Goal: Task Accomplishment & Management: Complete application form

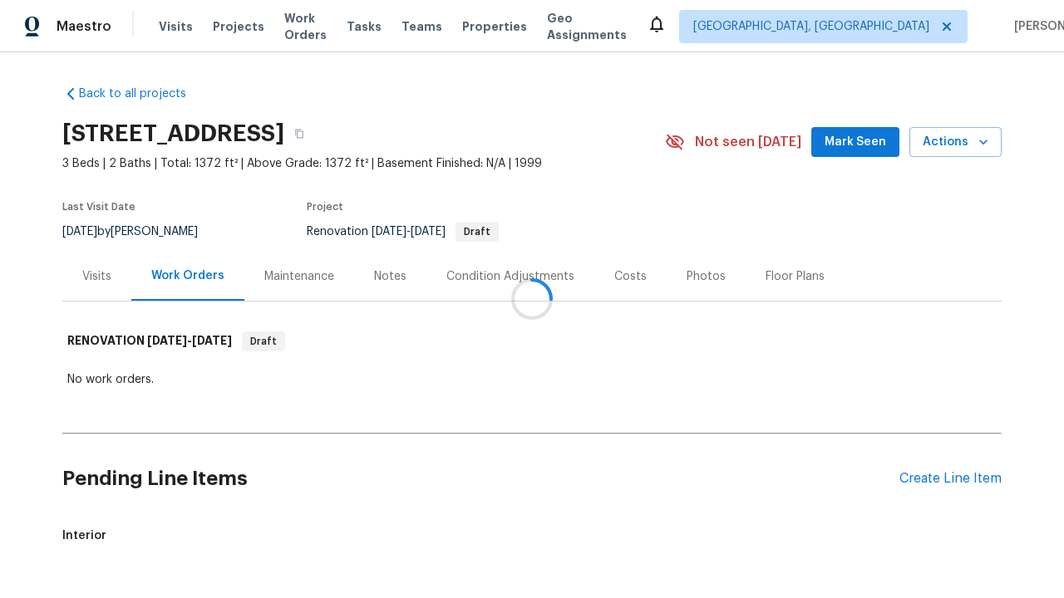
scroll to position [59, 0]
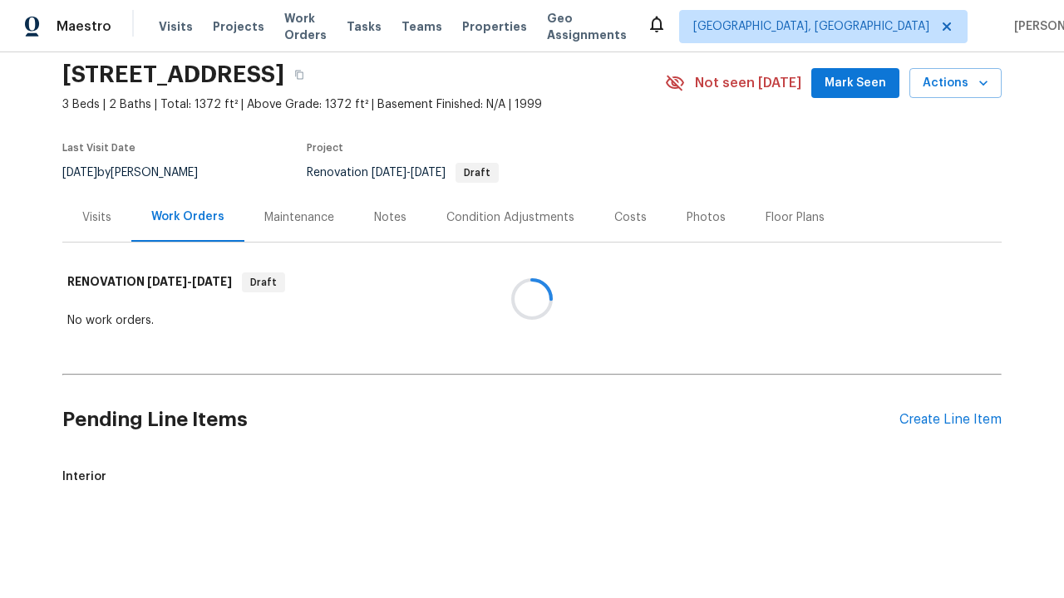
click at [950, 420] on div "Create Line Item" at bounding box center [950, 420] width 102 height 16
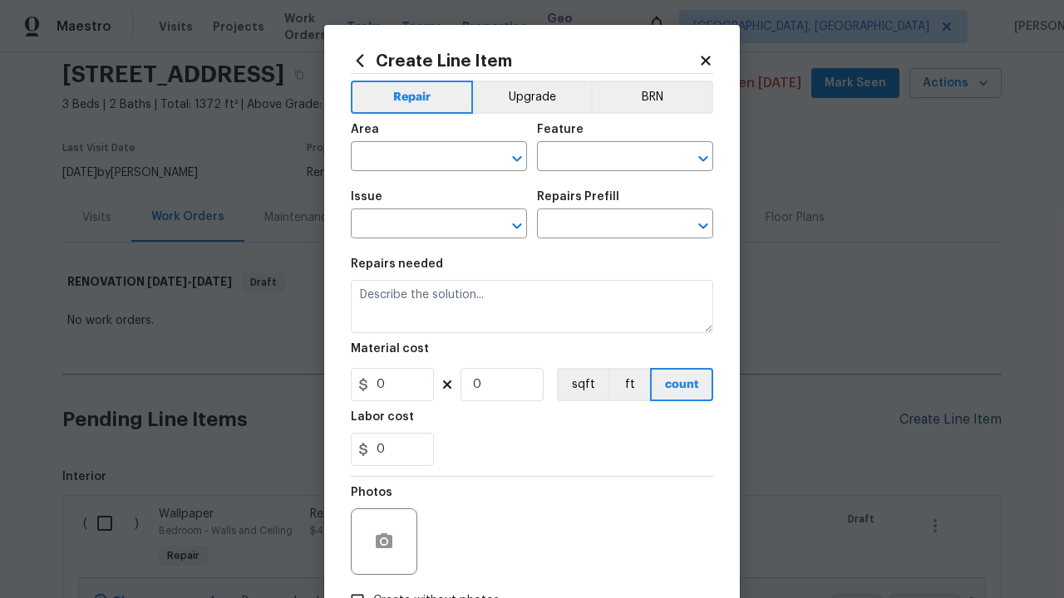
type input "Bedroom"
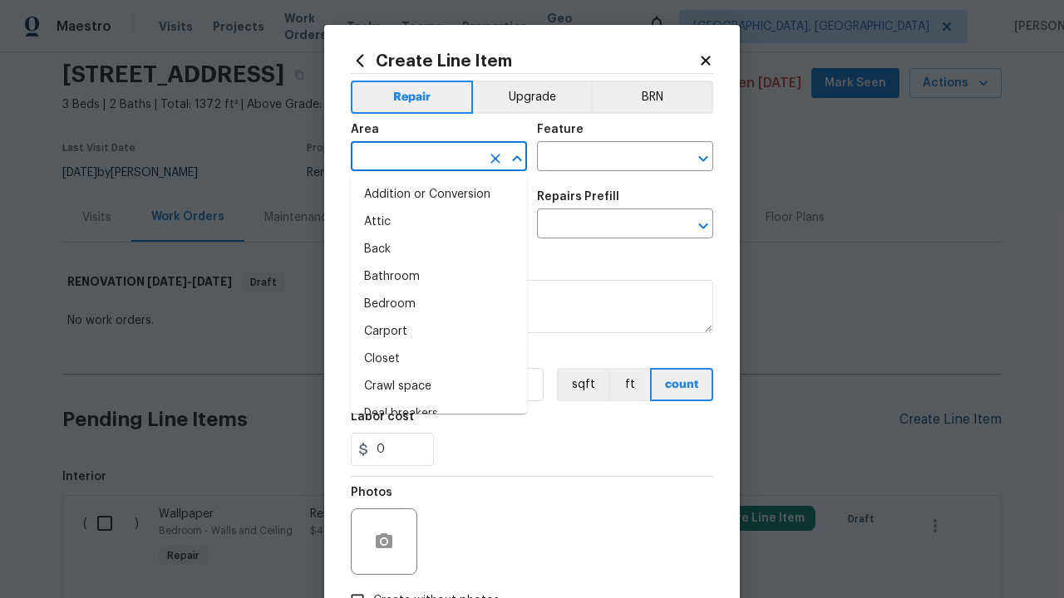
click at [439, 304] on li "Bedroom" at bounding box center [439, 304] width 176 height 27
type input "Bedroom"
type input "Flooring"
type input "Wallpaper"
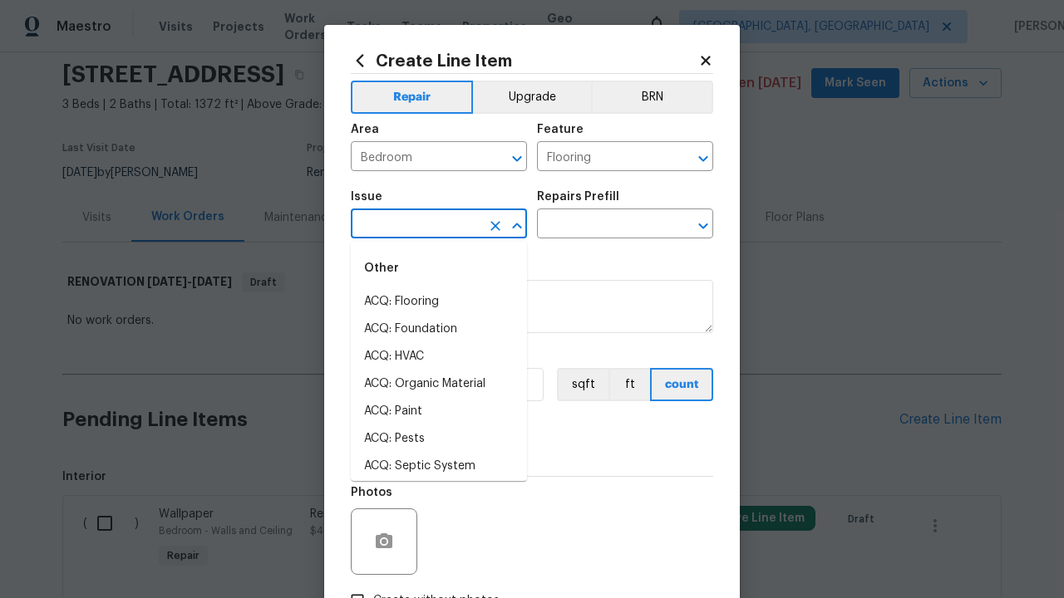
click at [439, 302] on li "ACQ: Flooring" at bounding box center [439, 301] width 176 height 27
type input "ACQ: Flooring"
type input "Remove decals"
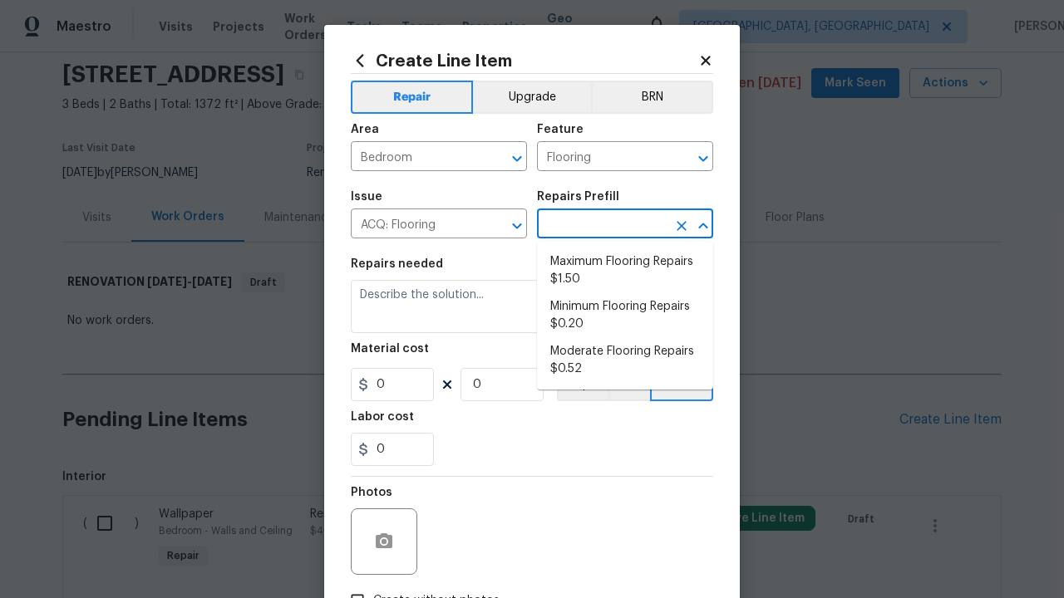
click at [625, 271] on li "Maximum Flooring Repairs $1.50" at bounding box center [625, 270] width 176 height 45
type input "Acquisition"
type input "Maximum Flooring Repairs $1.50"
type textarea "Acquisition Scope: Maximum flooring repairs"
type input "1.5"
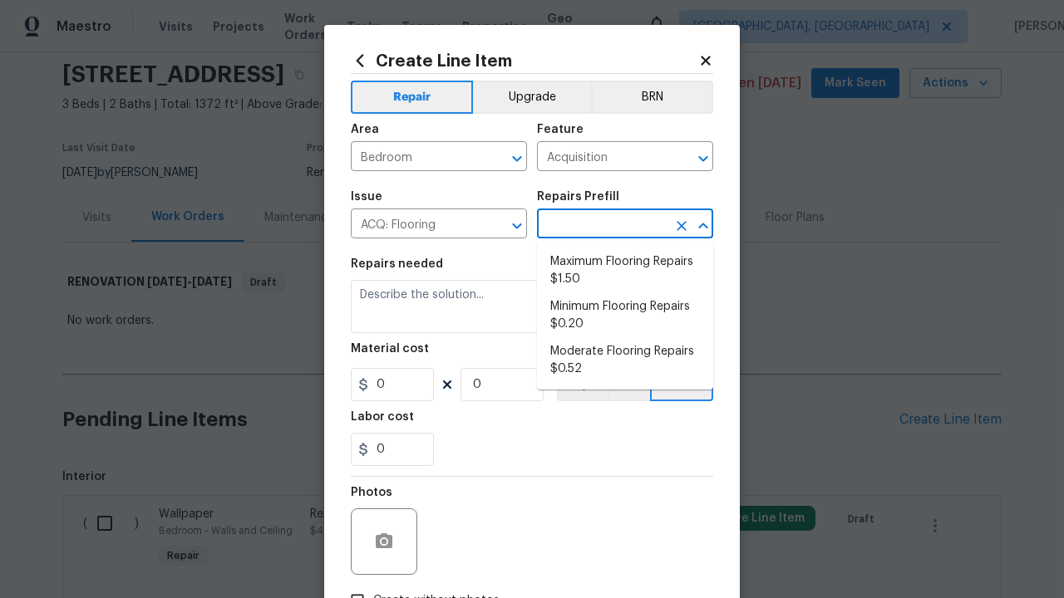
type input "1"
type input "Maximum Flooring Repairs $1.50"
type input "2"
click at [581, 385] on button "sqft" at bounding box center [583, 384] width 52 height 33
click at [357, 585] on input "Create without photos" at bounding box center [358, 601] width 32 height 32
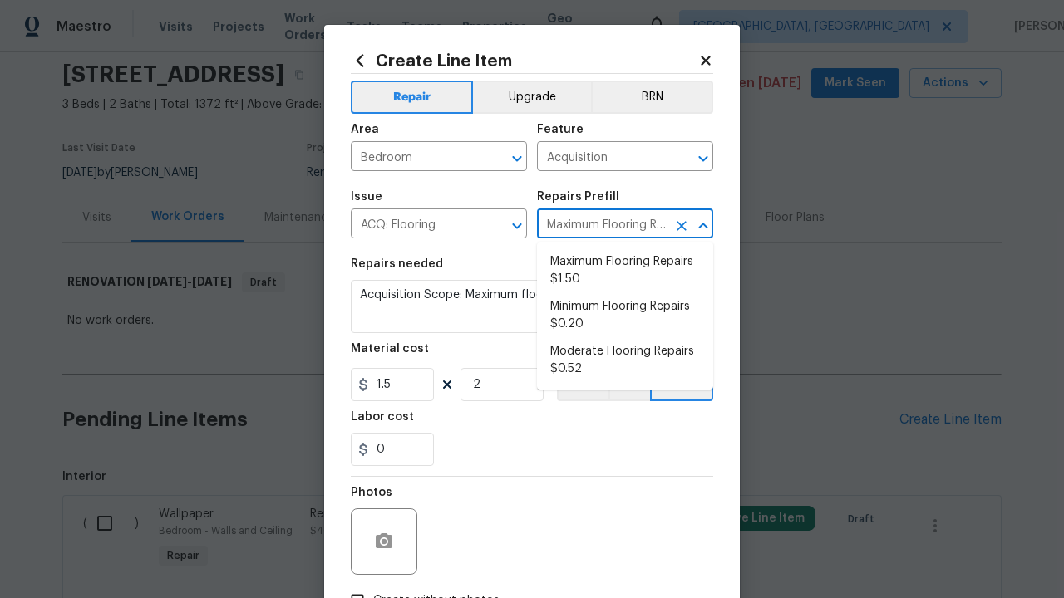
checkbox input "true"
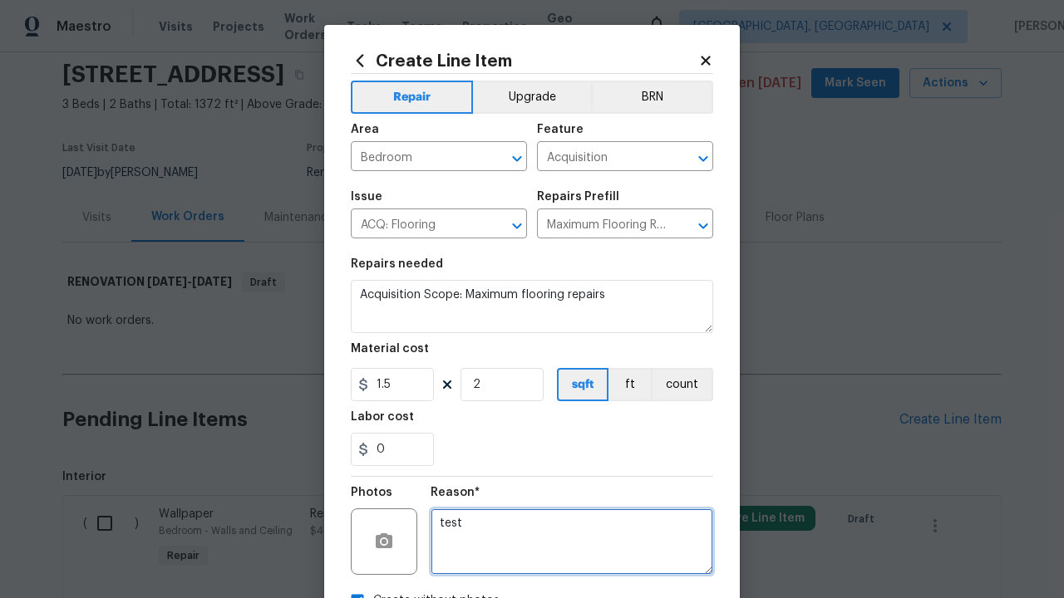
type textarea "test"
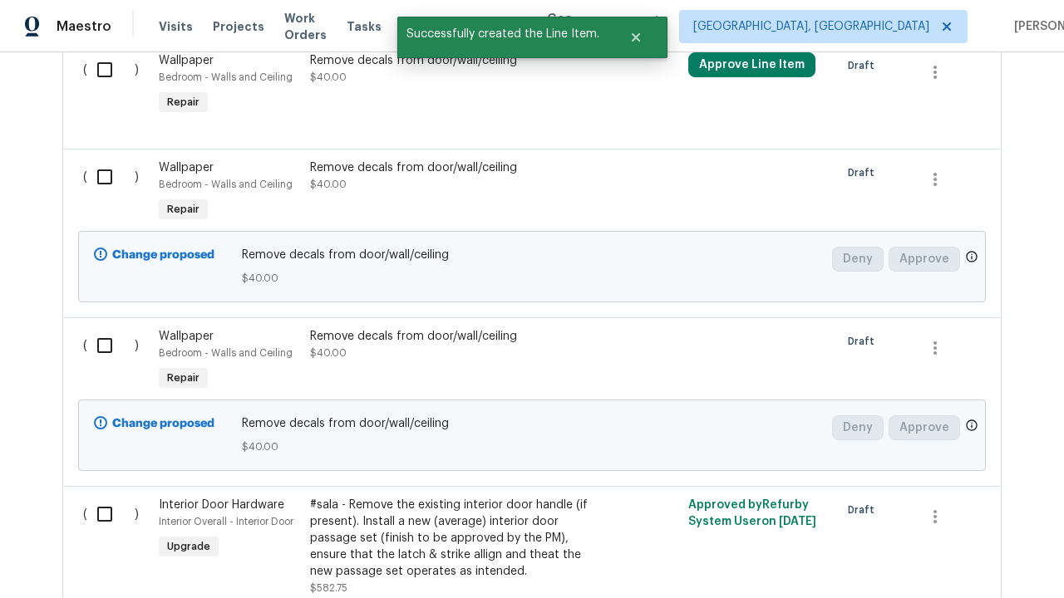
click at [111, 87] on input "checkbox" at bounding box center [110, 69] width 47 height 35
checkbox input "true"
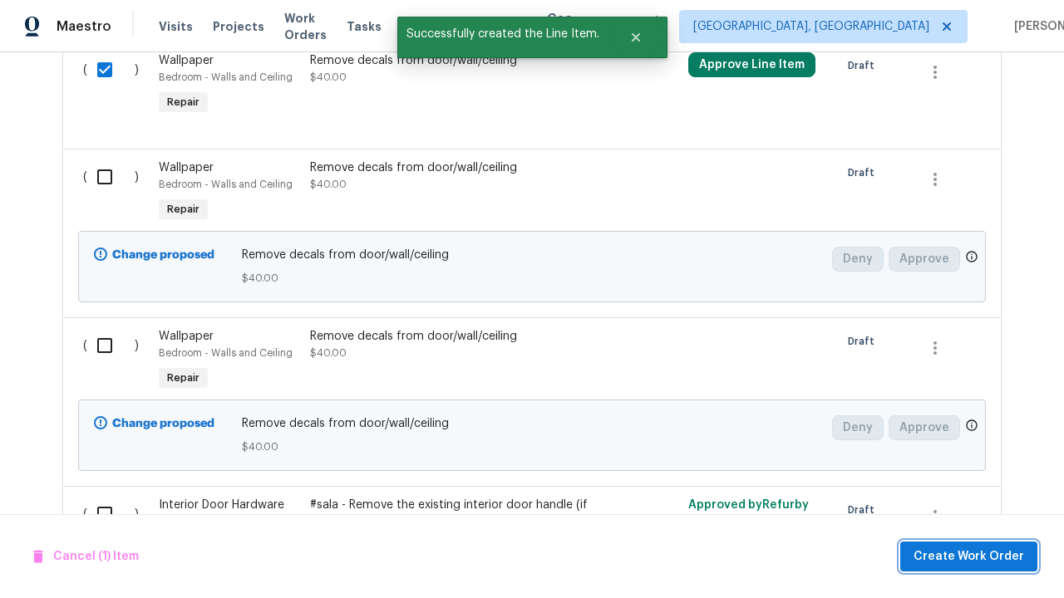
click at [971, 556] on span "Create Work Order" at bounding box center [968, 557] width 111 height 21
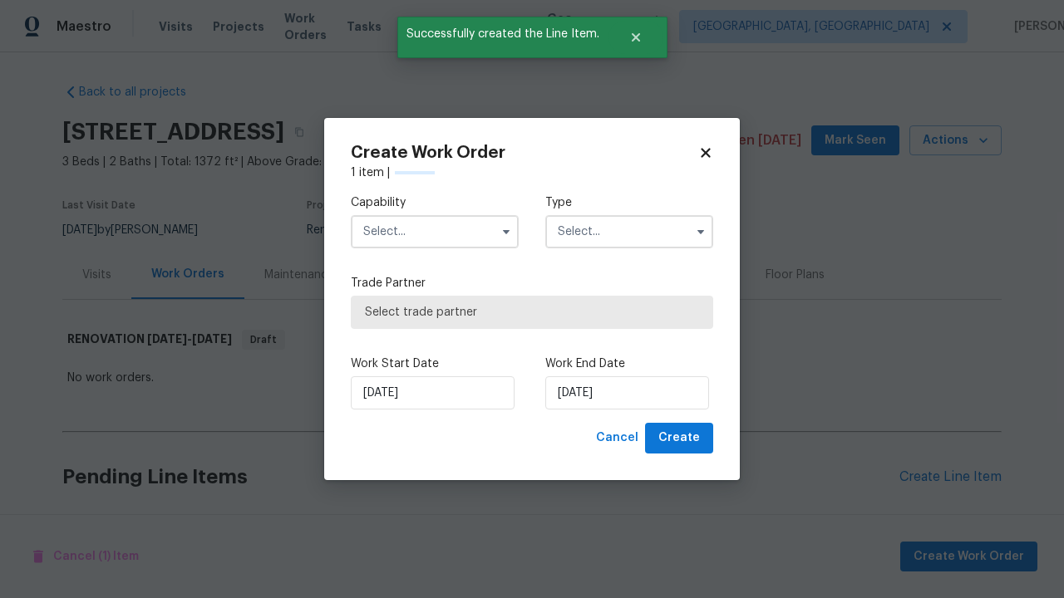
click at [435, 215] on input "text" at bounding box center [435, 231] width 168 height 33
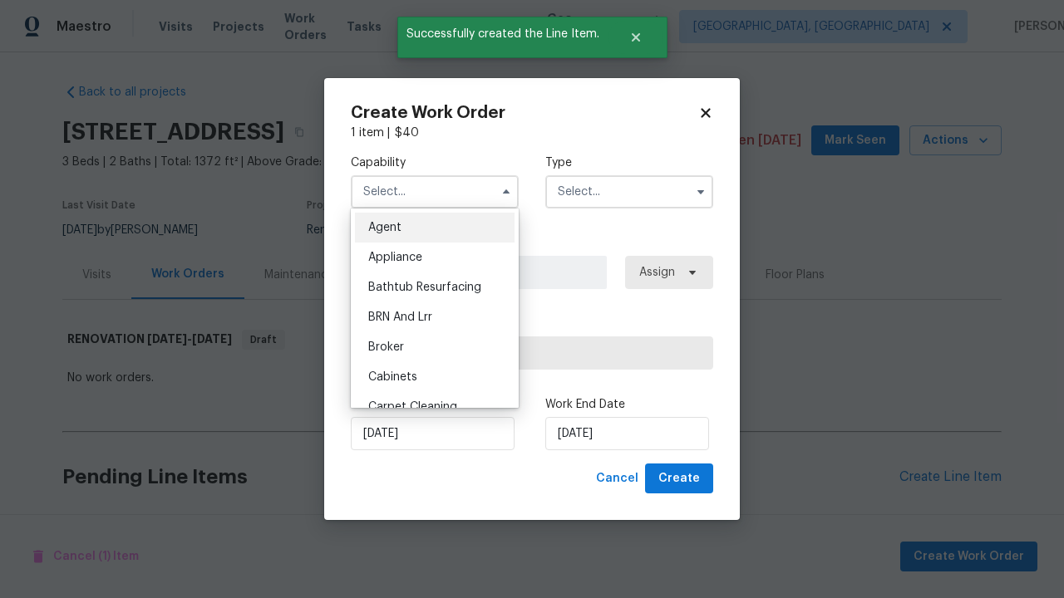
type input "General Contractor"
click at [629, 191] on input "text" at bounding box center [629, 191] width 168 height 33
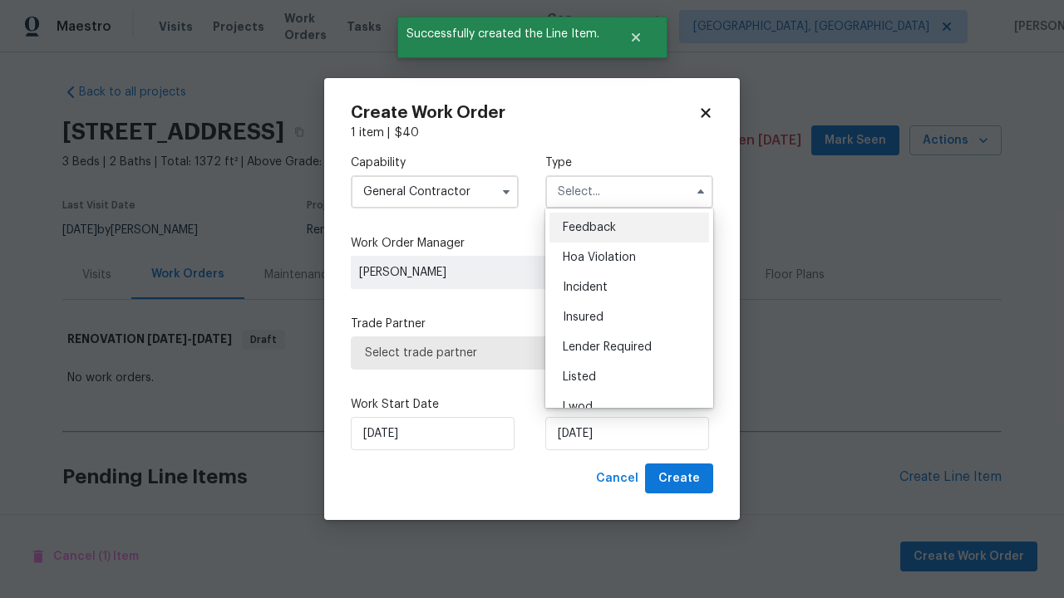
click at [592, 491] on span "Renovation" at bounding box center [593, 497] width 61 height 12
type input "Renovation"
click at [519, 352] on span "Select trade partner" at bounding box center [532, 353] width 334 height 17
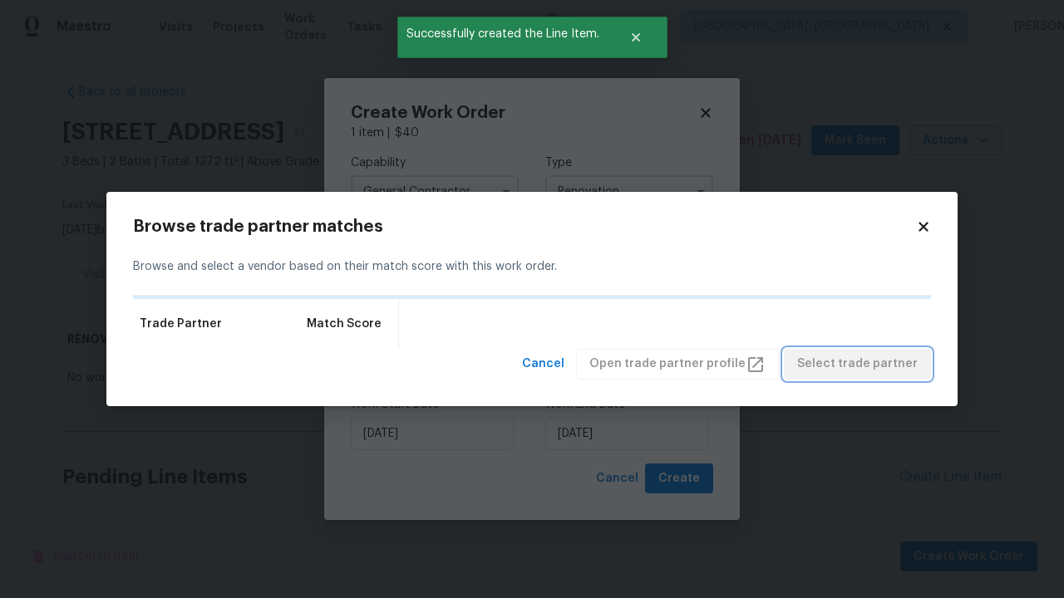
click at [862, 375] on span "Select trade partner" at bounding box center [857, 364] width 120 height 21
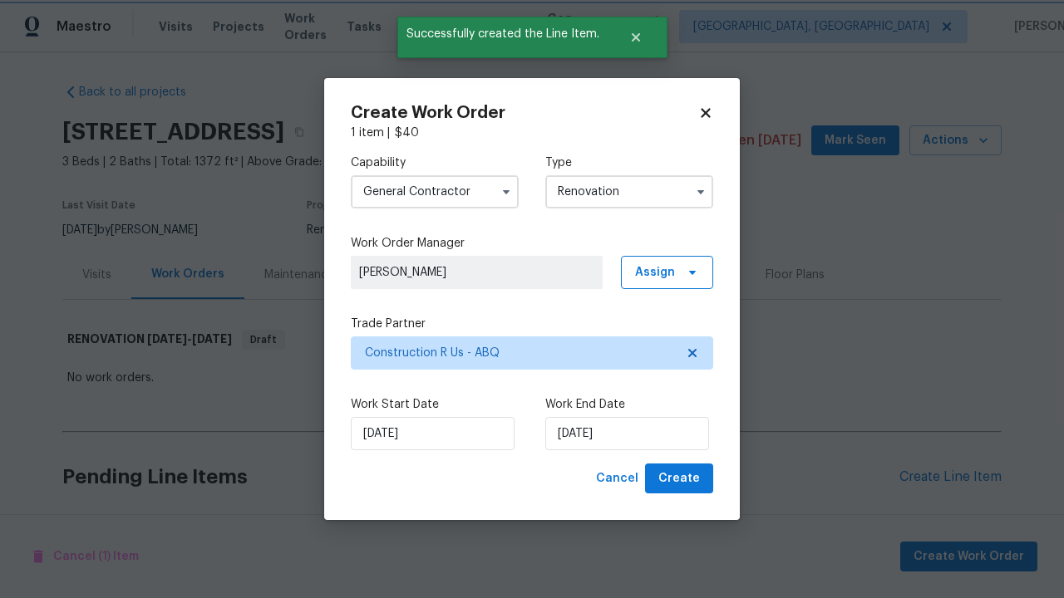
click at [681, 479] on span "Create" at bounding box center [679, 479] width 42 height 21
